Goal: Transaction & Acquisition: Purchase product/service

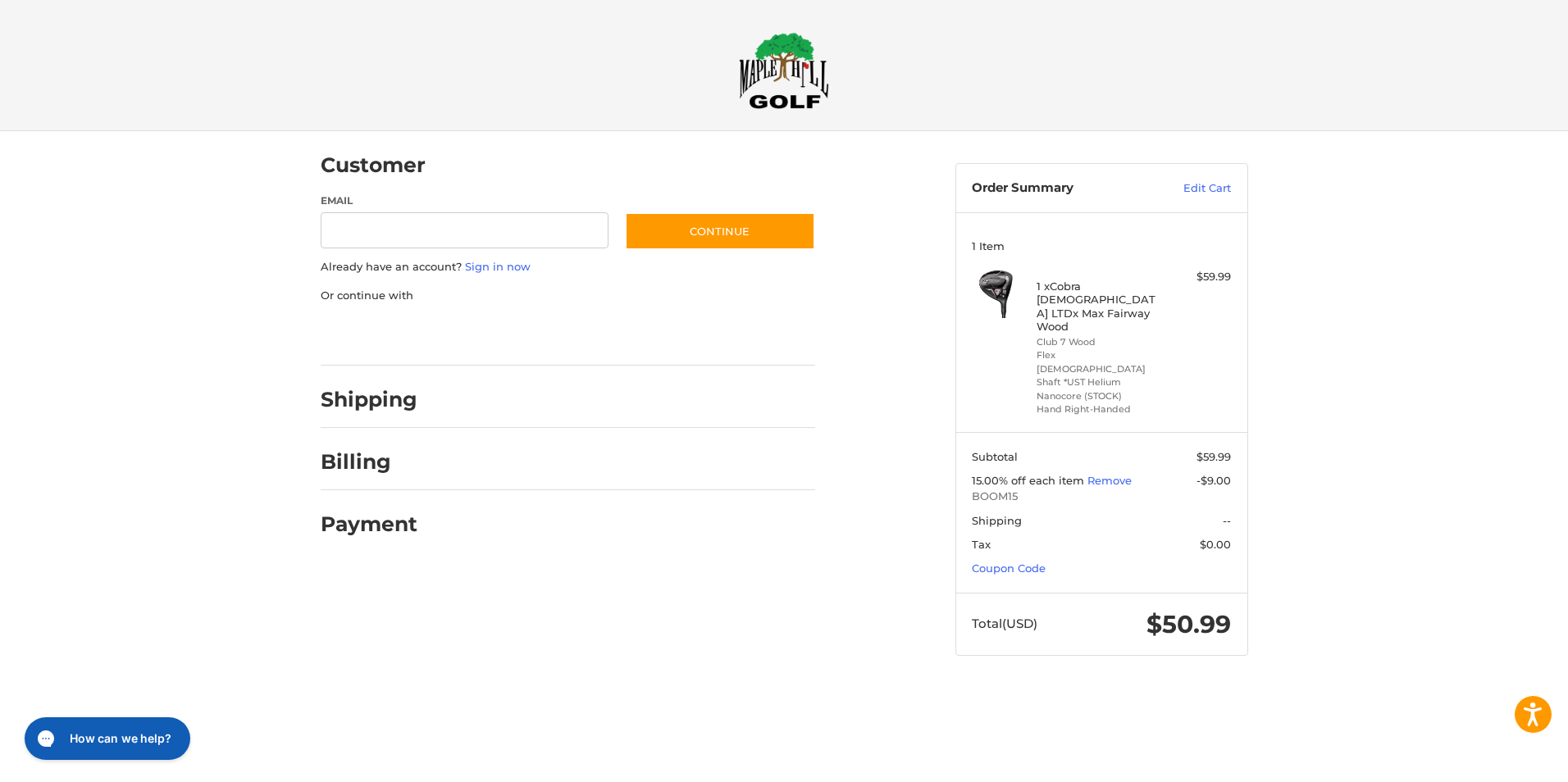
click at [0, 687] on div at bounding box center [0, 687] width 0 height 0
click at [476, 272] on link "Sign in now" at bounding box center [498, 267] width 66 height 13
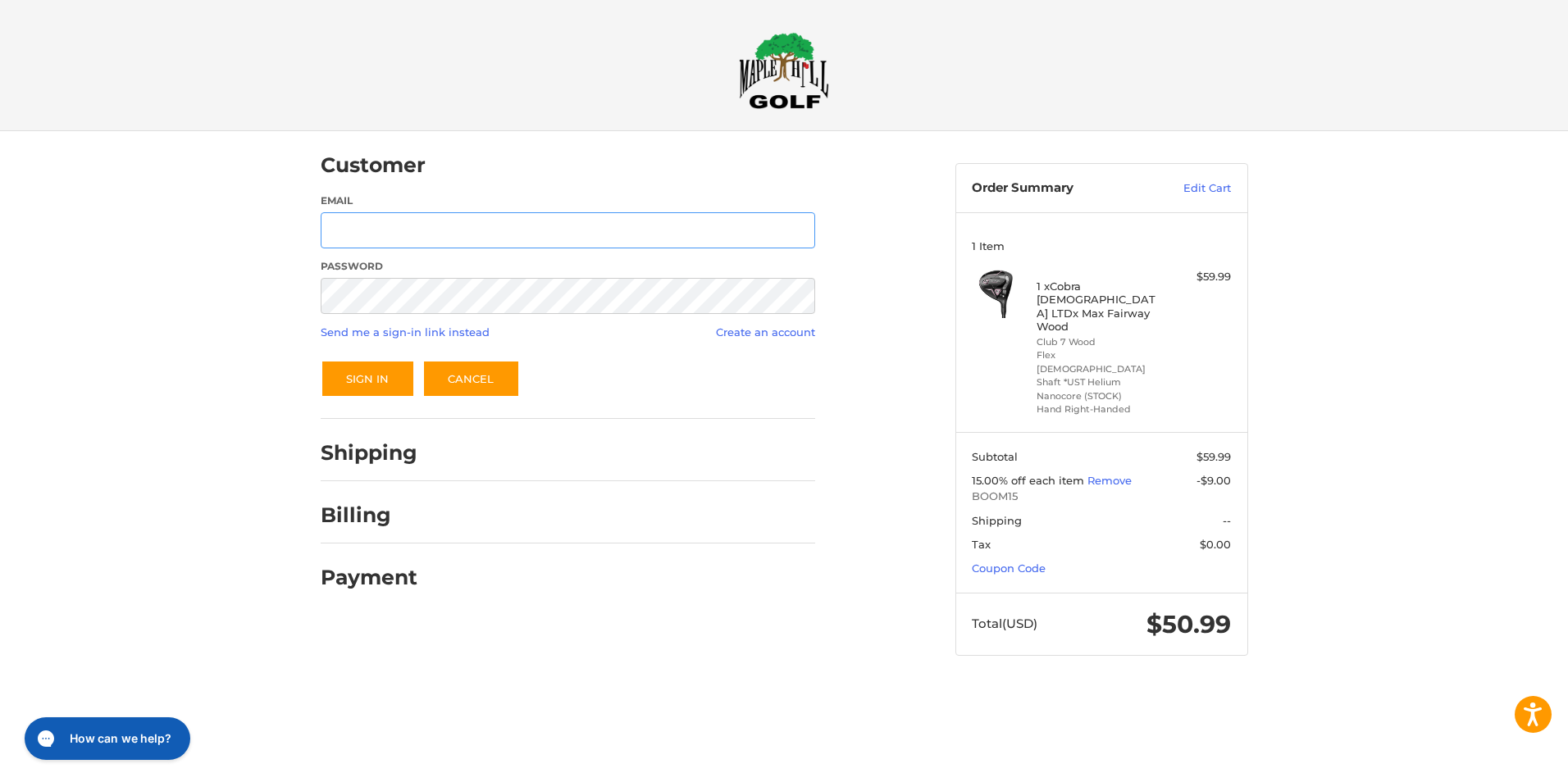
type input "**********"
click at [376, 374] on button "Sign In" at bounding box center [367, 379] width 95 height 38
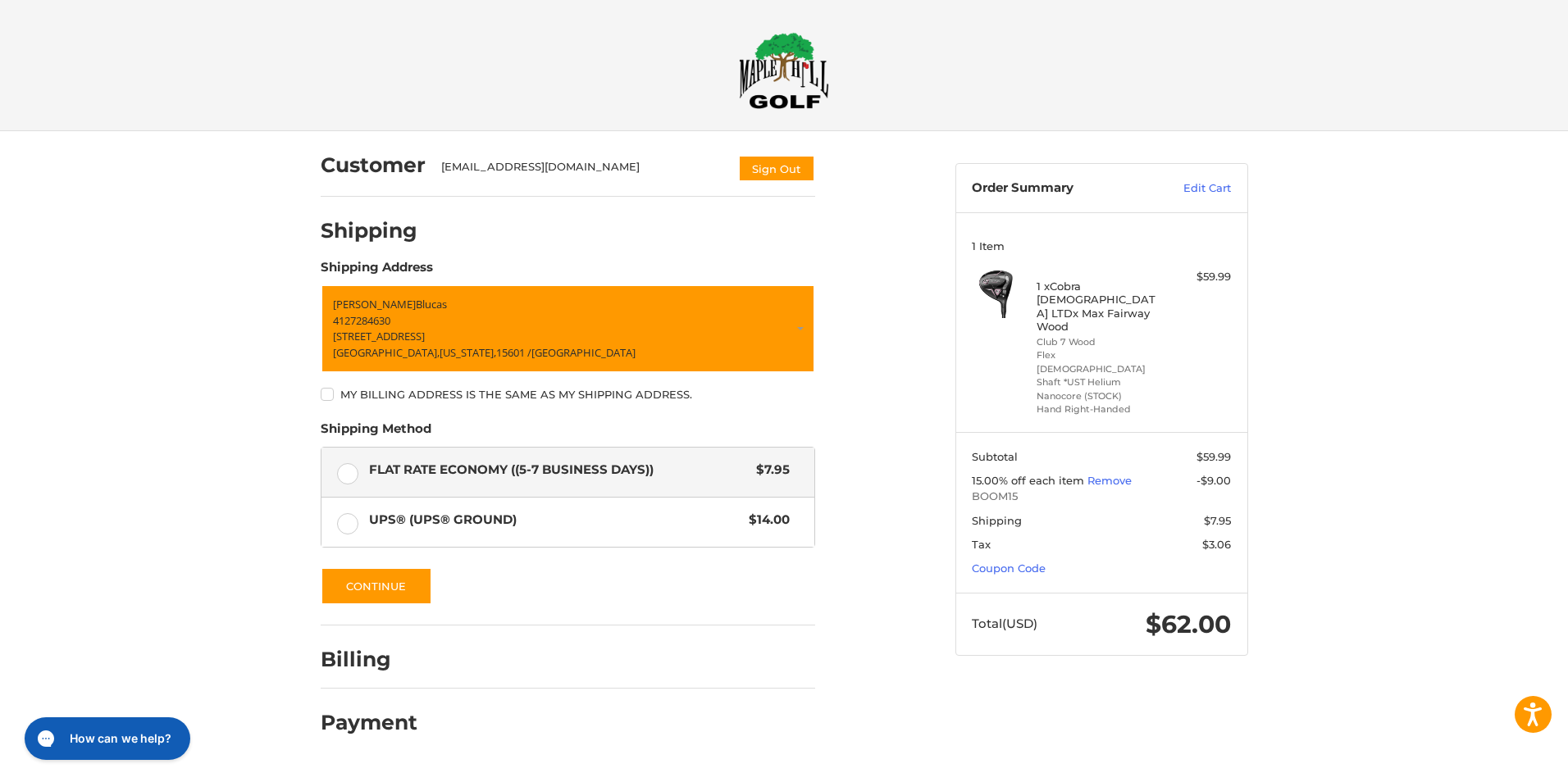
click at [172, 465] on div "Customer PBlucas@comcast.net Sign Out Shipping Shipping Address Patrick Blucas …" at bounding box center [784, 448] width 1568 height 635
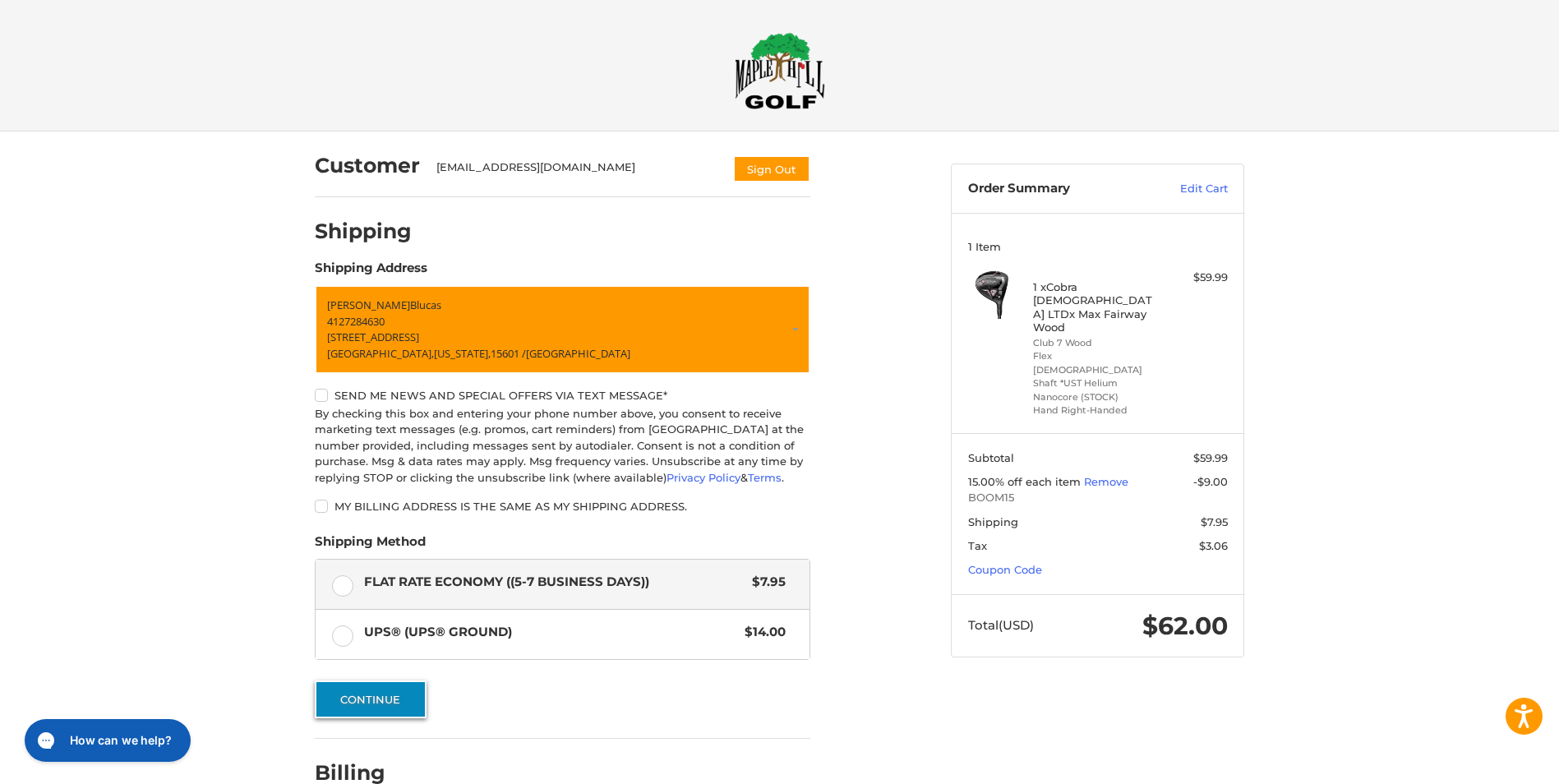
click at [356, 698] on button "Continue" at bounding box center [370, 699] width 111 height 38
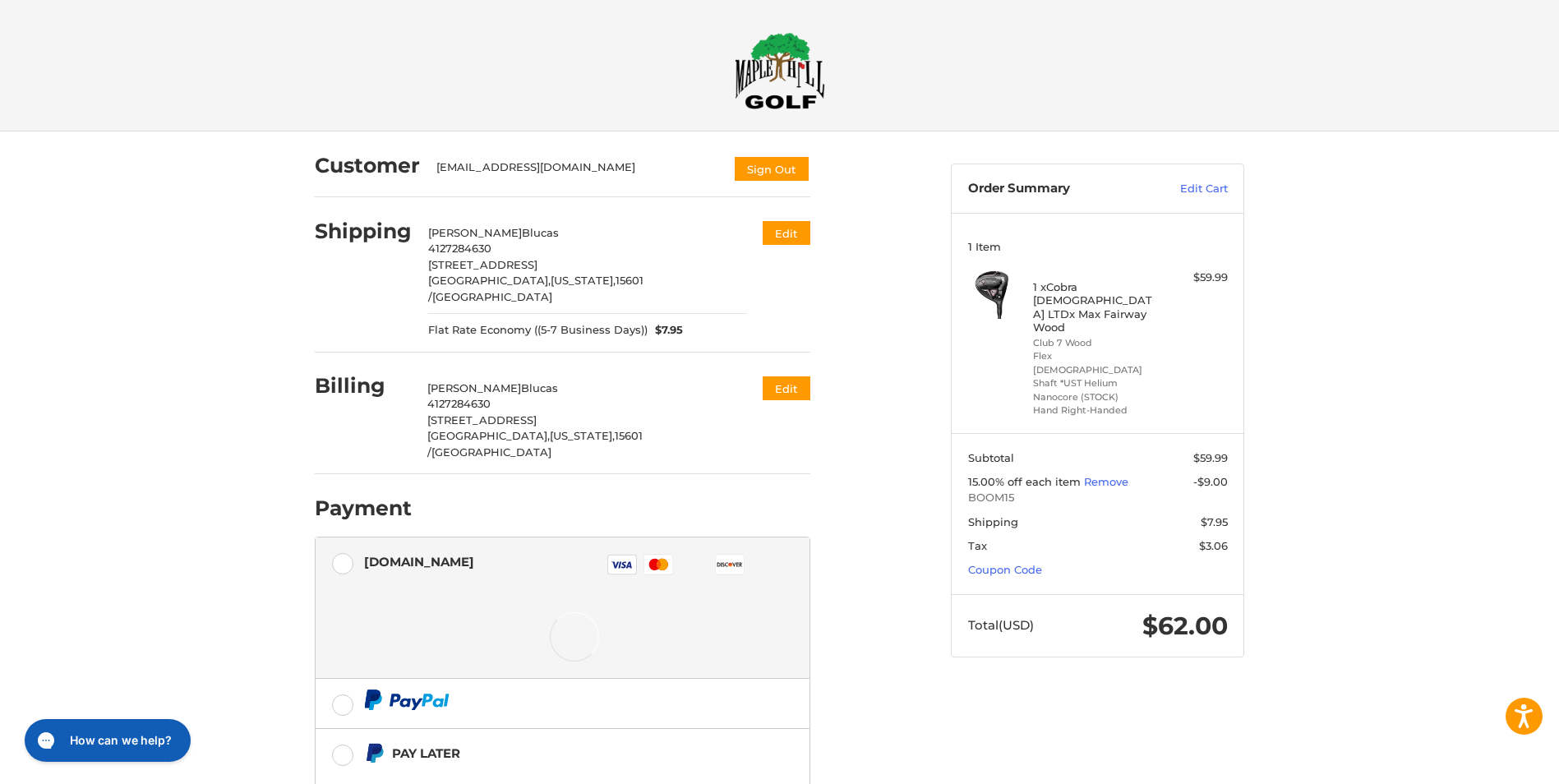
click at [196, 491] on div "Customer PBlucas@comcast.net Sign Out Shipping Patrick Blucas 4127284630 405 So…" at bounding box center [779, 545] width 1559 height 827
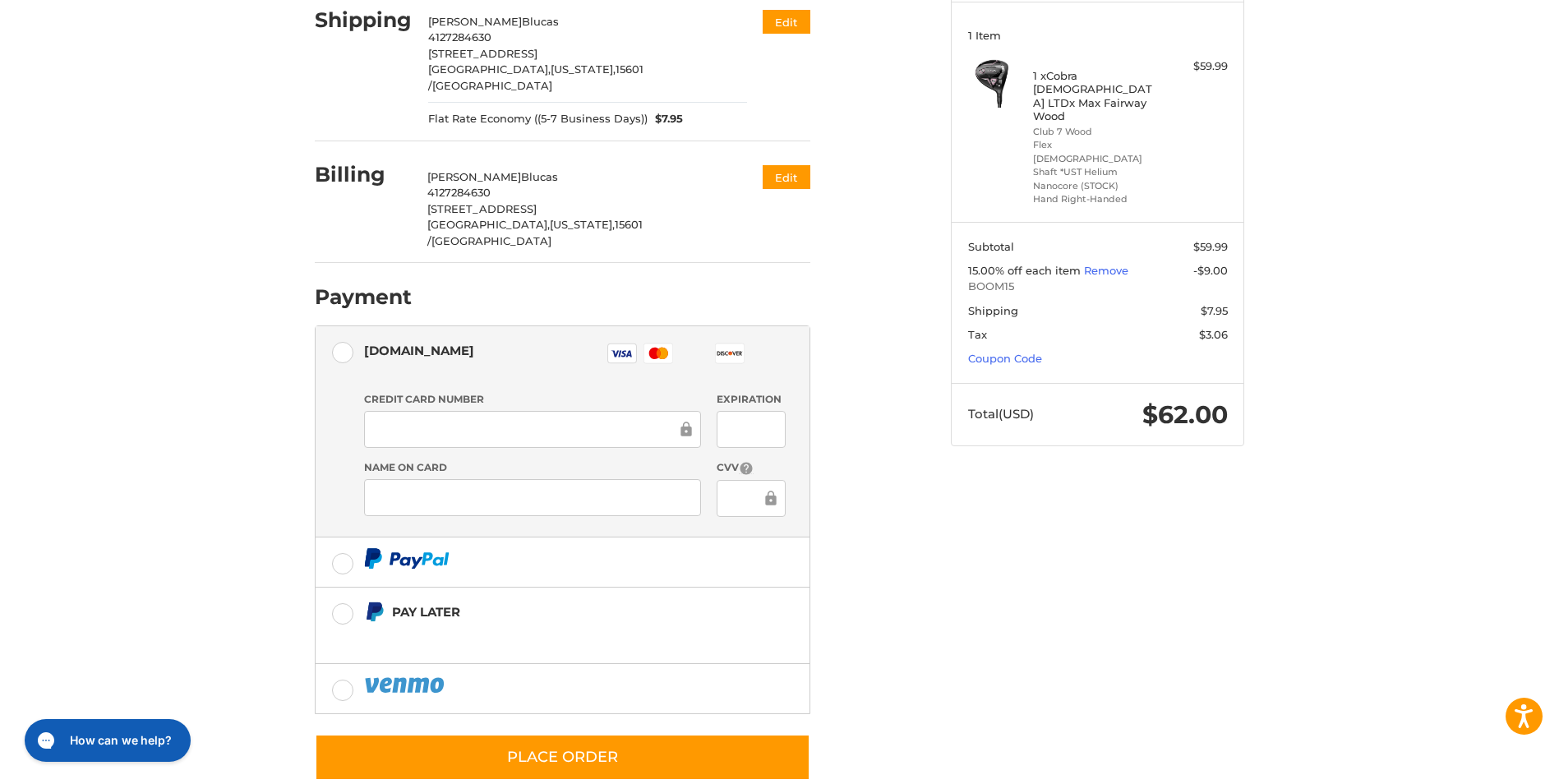
scroll to position [212, 0]
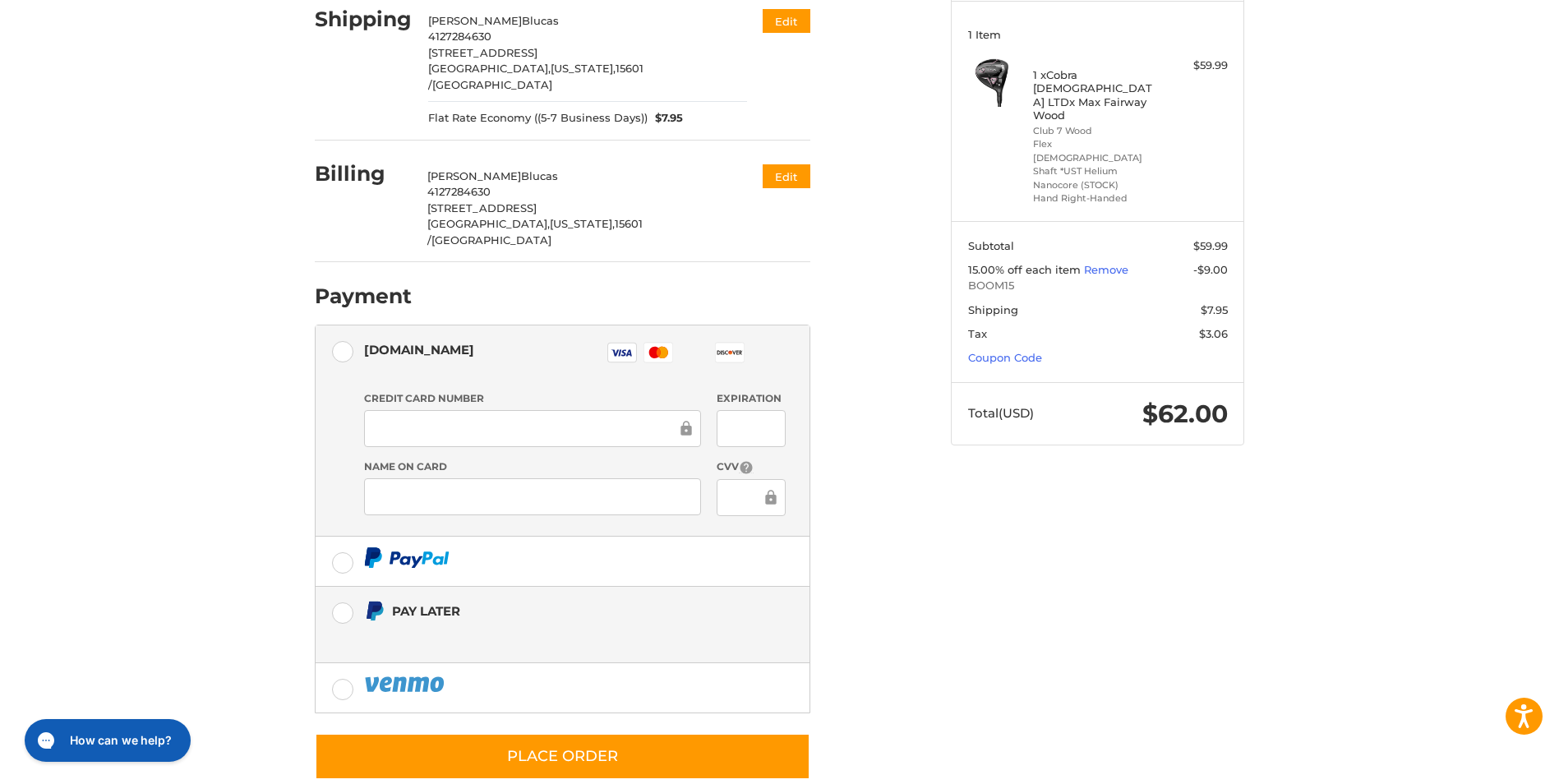
click at [347, 587] on label "Pay Later" at bounding box center [562, 625] width 494 height 76
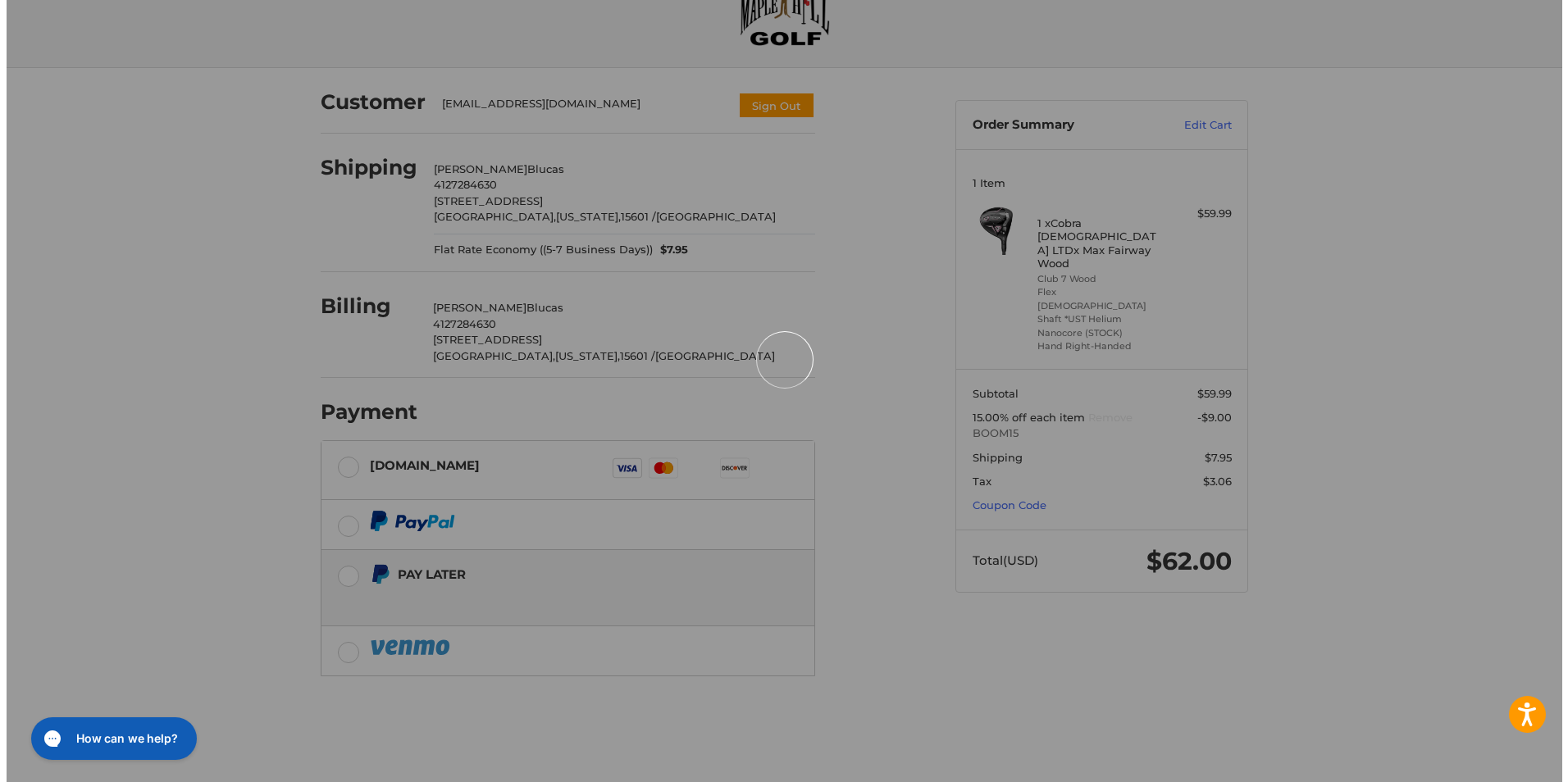
scroll to position [0, 0]
